Goal: Task Accomplishment & Management: Use online tool/utility

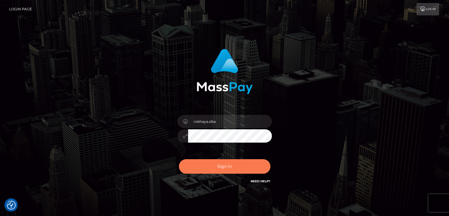
click at [241, 170] on button "Sign in" at bounding box center [225, 166] width 92 height 14
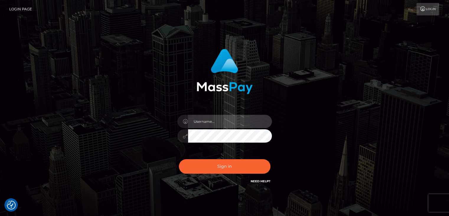
type input "rokhaya.sika"
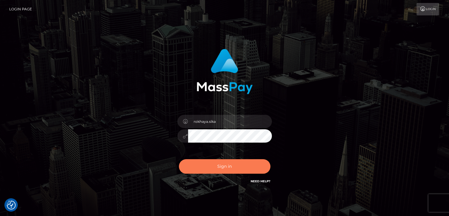
click at [241, 170] on button "Sign in" at bounding box center [225, 166] width 92 height 14
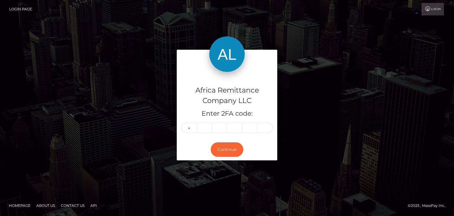
type input "7"
type input "3"
type input "5"
type input "3"
type input "9"
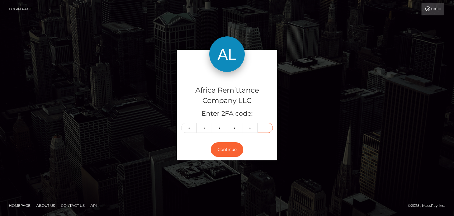
type input "5"
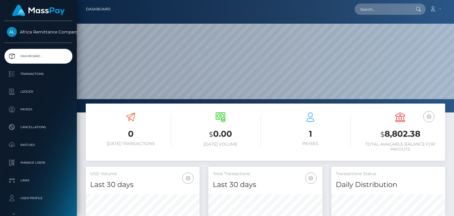
scroll to position [105, 113]
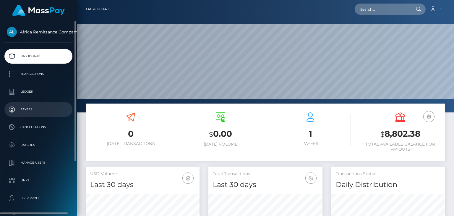
click at [26, 109] on p "Payees" at bounding box center [38, 109] width 63 height 9
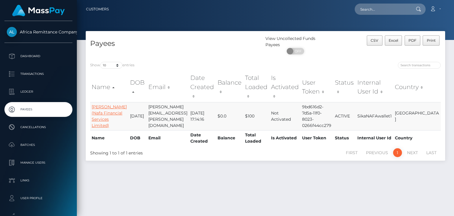
click at [97, 104] on link "Halimatou Jallow (Nafa Financial Services Limited)" at bounding box center [109, 116] width 35 height 24
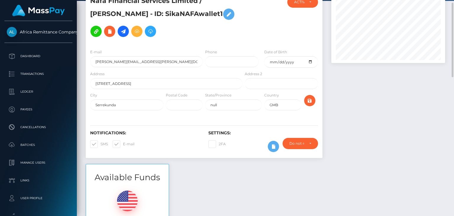
scroll to position [27, 0]
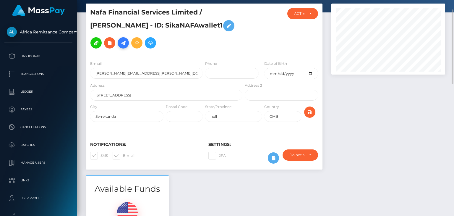
click at [120, 43] on icon at bounding box center [123, 42] width 7 height 7
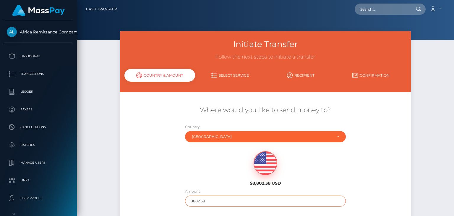
click at [221, 202] on input "8802.38" at bounding box center [265, 200] width 161 height 11
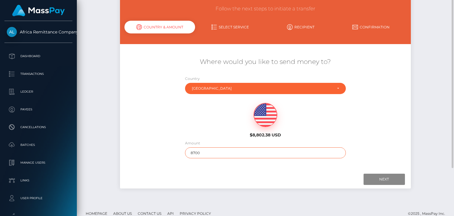
scroll to position [56, 0]
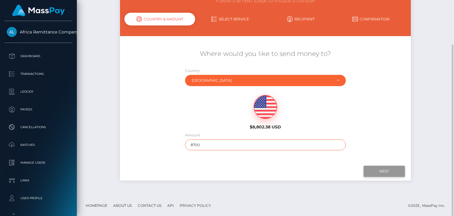
type input "8700"
click at [389, 167] on input "Next" at bounding box center [383, 170] width 41 height 11
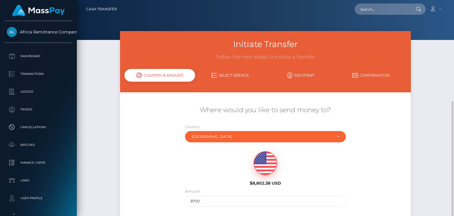
scroll to position [56, 0]
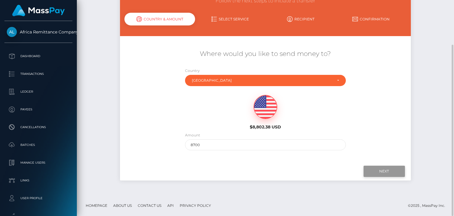
click at [372, 171] on input "Next" at bounding box center [383, 170] width 41 height 11
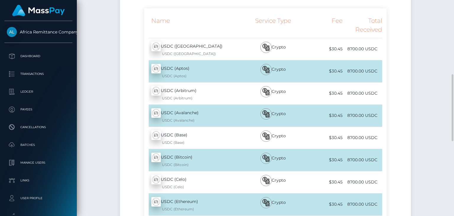
scroll to position [174, 0]
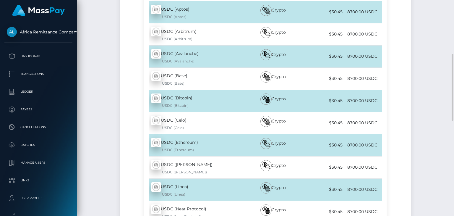
click at [178, 141] on div "USDC (Ethereum) - USDC USDC (Ethereum)" at bounding box center [193, 145] width 99 height 22
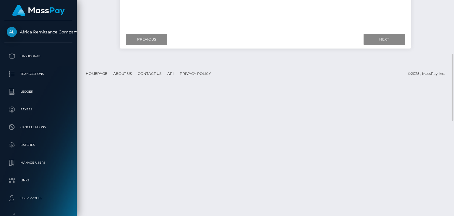
scroll to position [56, 0]
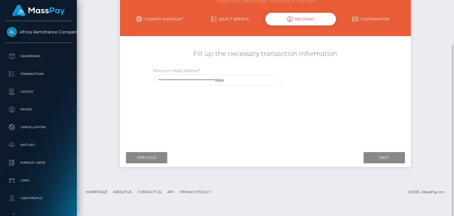
click at [376, 152] on div "Next Finish Previous" at bounding box center [265, 157] width 290 height 18
click at [377, 154] on input "Next" at bounding box center [383, 157] width 41 height 11
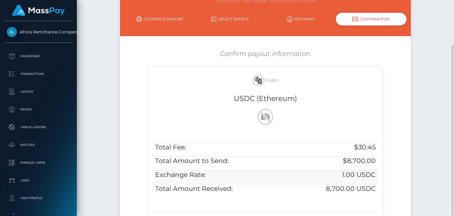
scroll to position [135, 0]
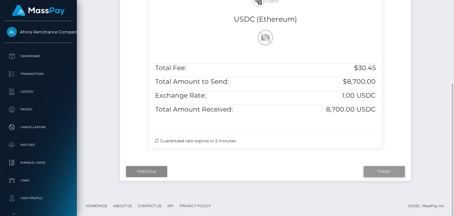
click at [378, 172] on input "Finish" at bounding box center [383, 171] width 41 height 11
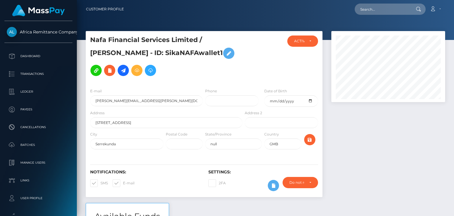
scroll to position [71, 113]
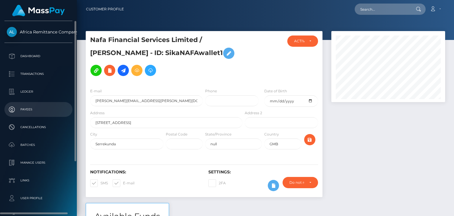
click at [24, 110] on p "Payees" at bounding box center [38, 109] width 63 height 9
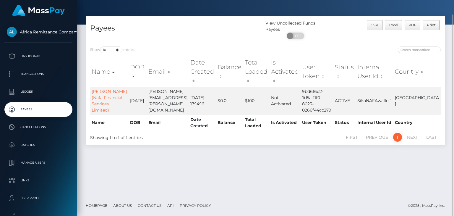
scroll to position [15, 0]
click at [98, 94] on link "[PERSON_NAME] (Nafa Financial Services Limited)" at bounding box center [109, 101] width 35 height 24
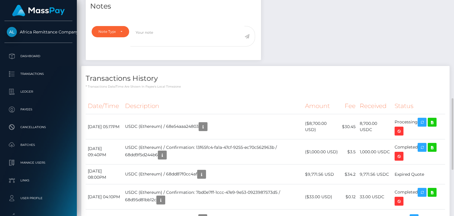
scroll to position [71, 113]
